Goal: Task Accomplishment & Management: Manage account settings

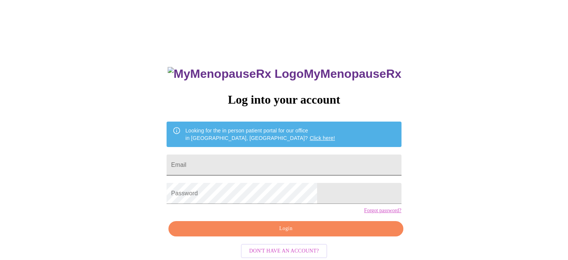
click at [233, 161] on input "Email" at bounding box center [284, 164] width 235 height 21
type input "[EMAIL_ADDRESS][DOMAIN_NAME]"
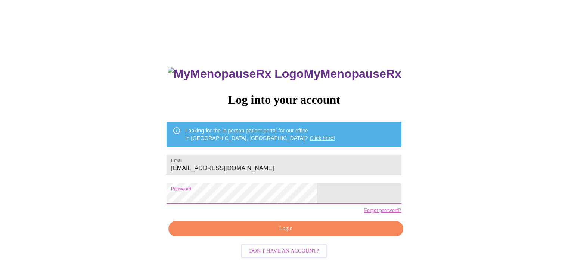
click at [296, 233] on span "Login" at bounding box center [285, 228] width 217 height 9
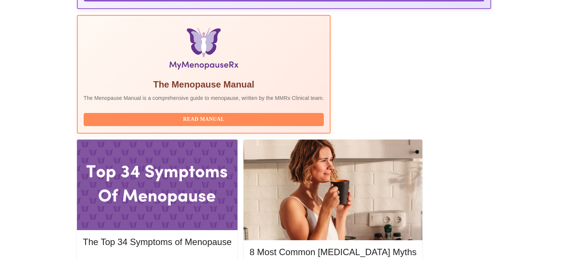
scroll to position [232, 0]
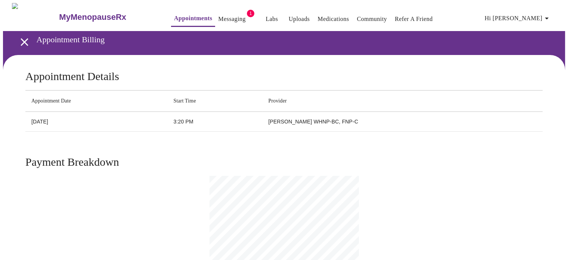
click at [221, 17] on link "Messaging" at bounding box center [231, 19] width 27 height 10
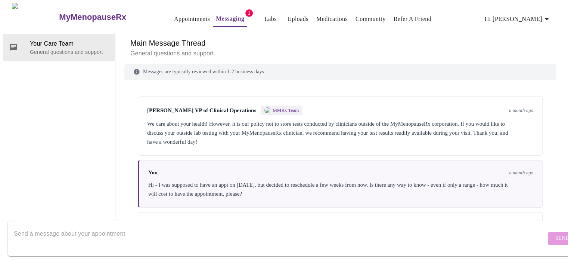
scroll to position [595, 0]
